Goal: Task Accomplishment & Management: Use online tool/utility

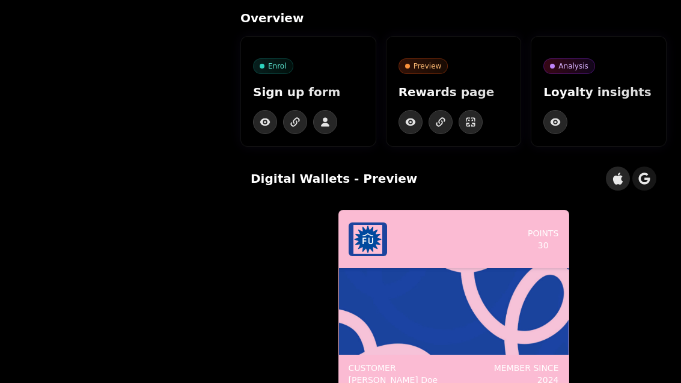
scroll to position [-1, 0]
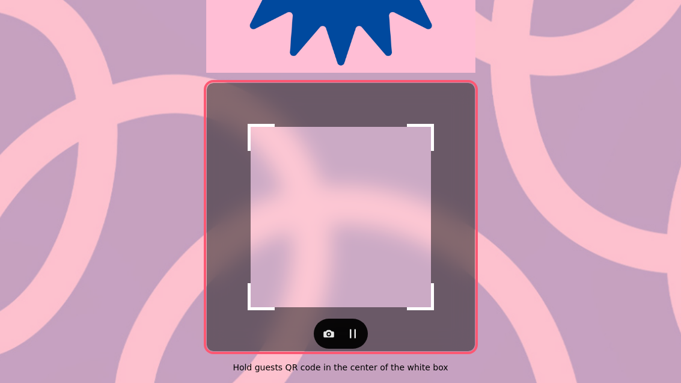
scroll to position [247, 0]
click at [328, 328] on icon "button" at bounding box center [329, 334] width 12 height 12
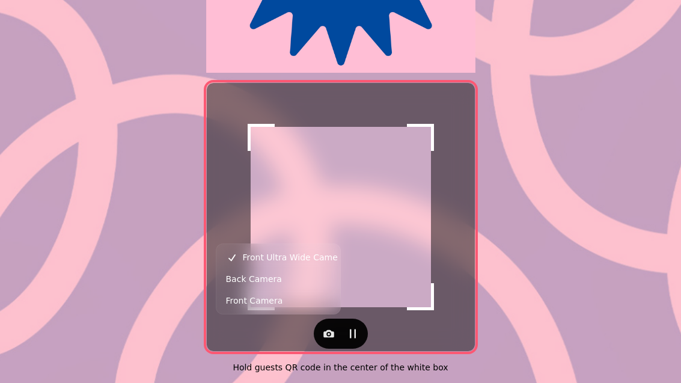
click at [242, 282] on span "Back Camera" at bounding box center [254, 279] width 56 height 14
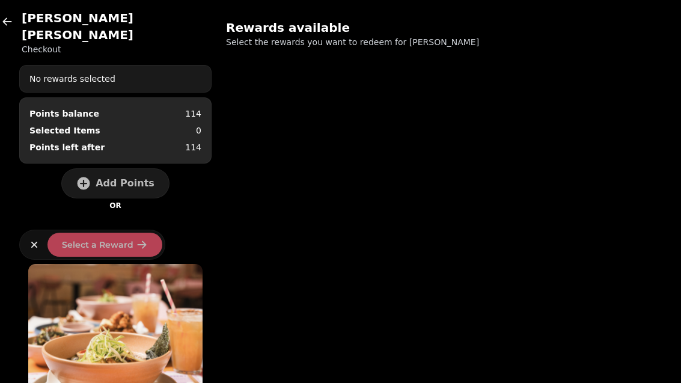
click at [106, 179] on span "Add Points" at bounding box center [125, 184] width 59 height 10
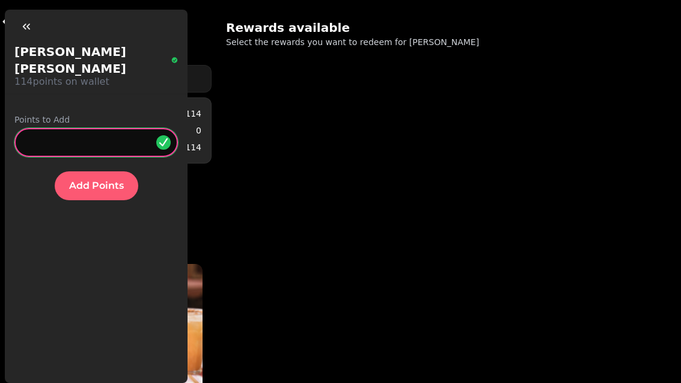
click at [79, 128] on input "*" at bounding box center [95, 142] width 163 height 29
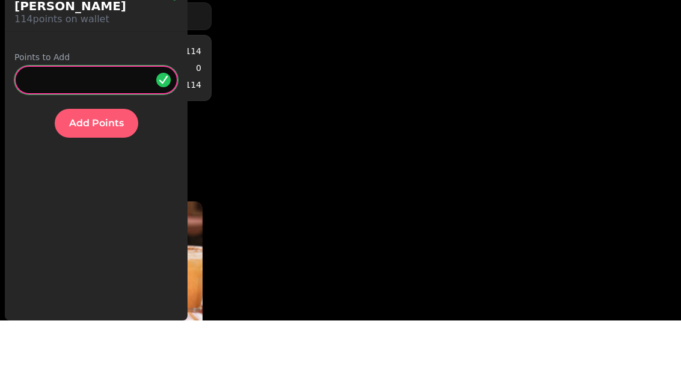
type input "***"
click at [85, 181] on span "Add Points" at bounding box center [96, 186] width 55 height 10
